Goal: Book appointment/travel/reservation

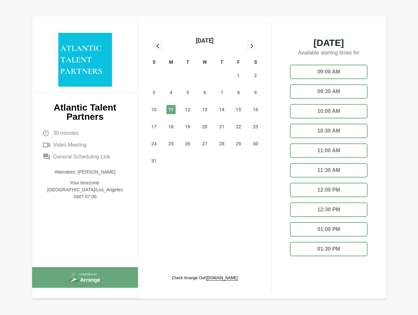
click at [205, 102] on div "13" at bounding box center [204, 109] width 17 height 17
click at [205, 41] on div "[DATE]" at bounding box center [205, 40] width 18 height 9
click at [154, 75] on div "27" at bounding box center [154, 75] width 17 height 17
click at [171, 75] on div "28" at bounding box center [171, 75] width 17 height 17
click at [188, 75] on div "[DATE] Feb Mar Apr May Jun [DATE] Aug Sep Oct Nov Dec" at bounding box center [205, 75] width 54 height 60
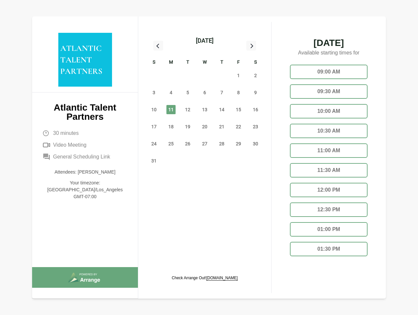
click at [205, 75] on div "30" at bounding box center [204, 75] width 17 height 17
click at [222, 75] on div "31" at bounding box center [221, 75] width 17 height 17
click at [239, 75] on span "1" at bounding box center [238, 75] width 9 height 9
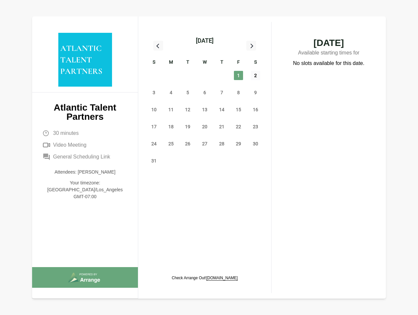
click at [256, 75] on span "2" at bounding box center [255, 75] width 9 height 9
click at [154, 92] on span "3" at bounding box center [153, 92] width 9 height 9
